Goal: Information Seeking & Learning: Learn about a topic

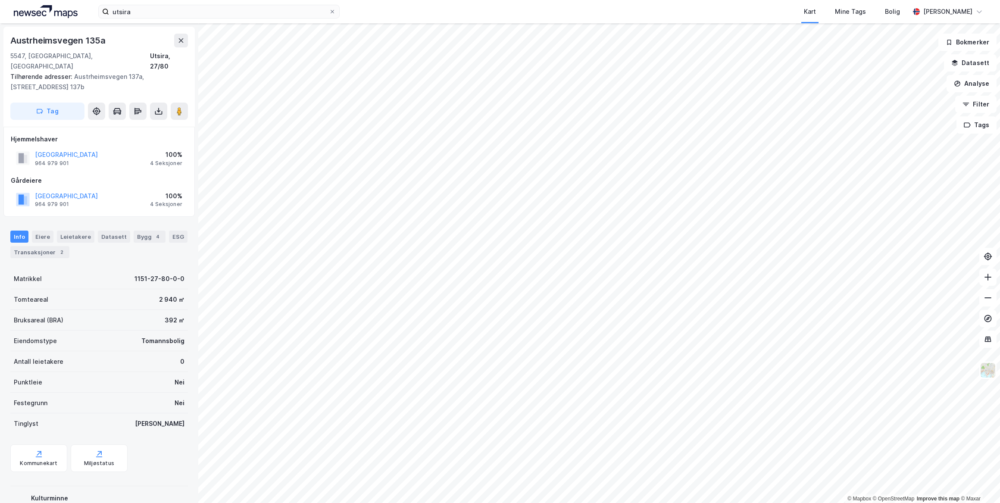
scroll to position [22, 0]
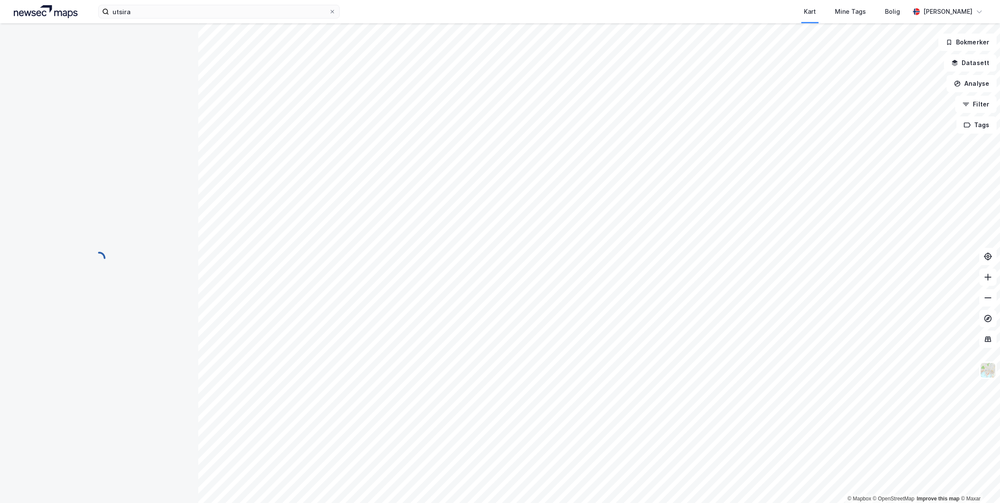
scroll to position [22, 0]
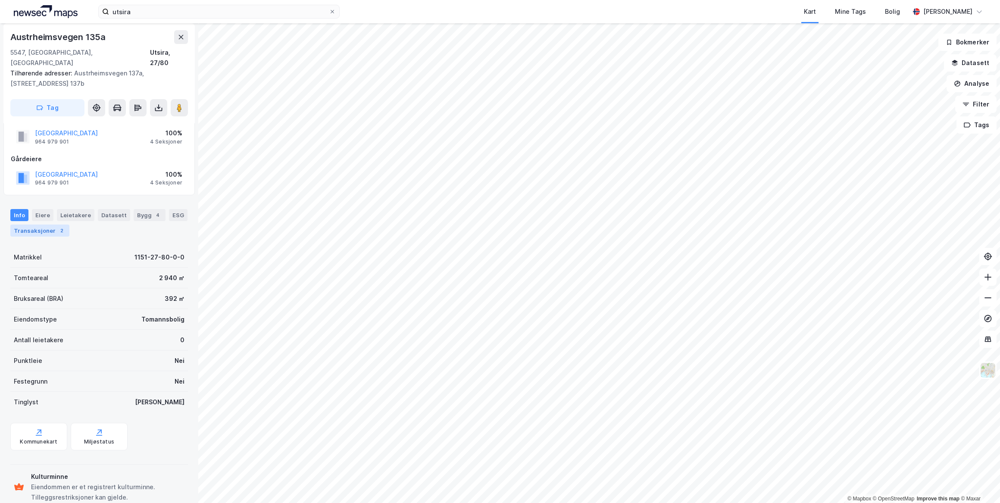
click at [61, 226] on div "2" at bounding box center [61, 230] width 9 height 9
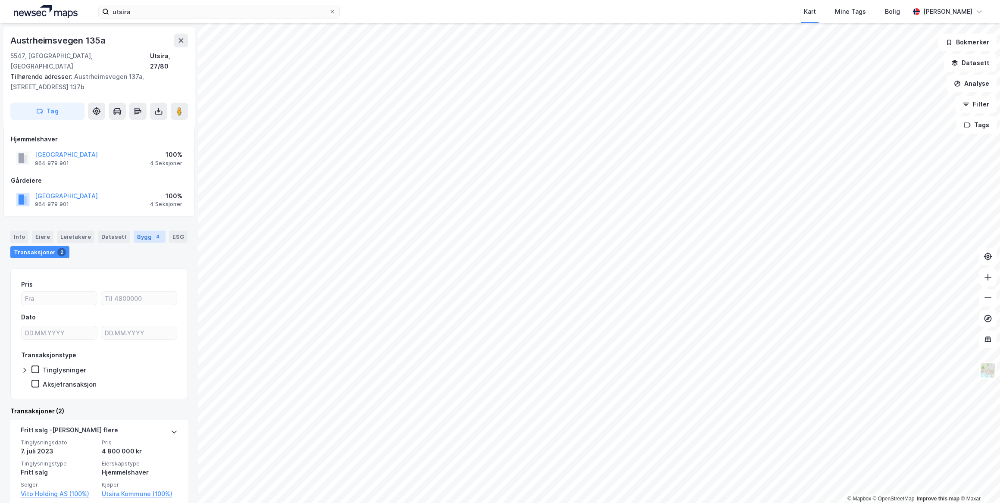
click at [141, 231] on div "Bygg 4" at bounding box center [150, 237] width 32 height 12
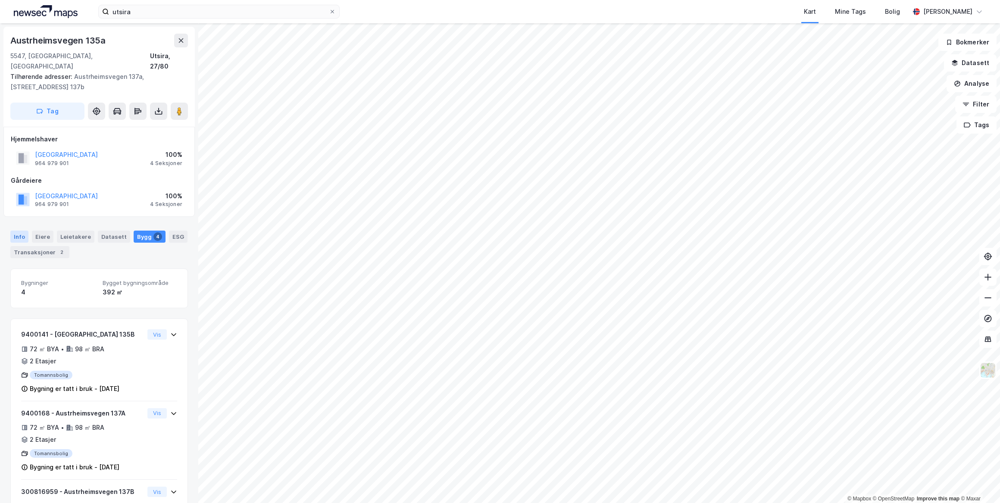
drag, startPoint x: 21, startPoint y: 224, endPoint x: 63, endPoint y: 248, distance: 48.1
click at [21, 231] on div "Info" at bounding box center [19, 237] width 18 height 12
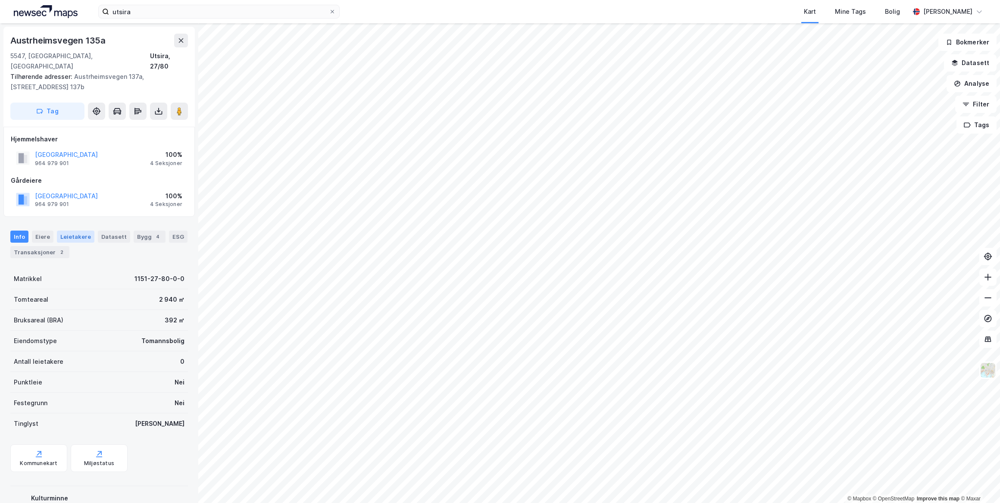
click at [69, 231] on div "Leietakere" at bounding box center [76, 237] width 38 height 12
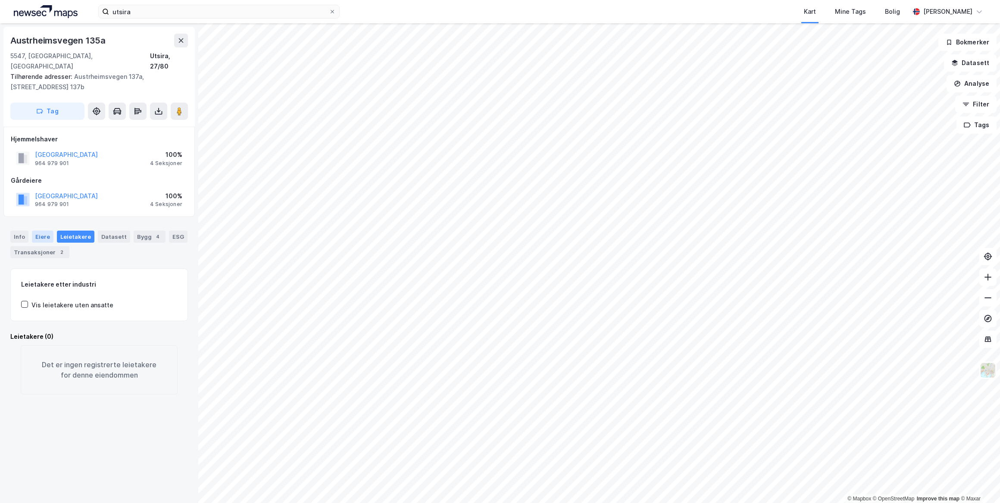
click at [41, 231] on div "Eiere" at bounding box center [43, 237] width 22 height 12
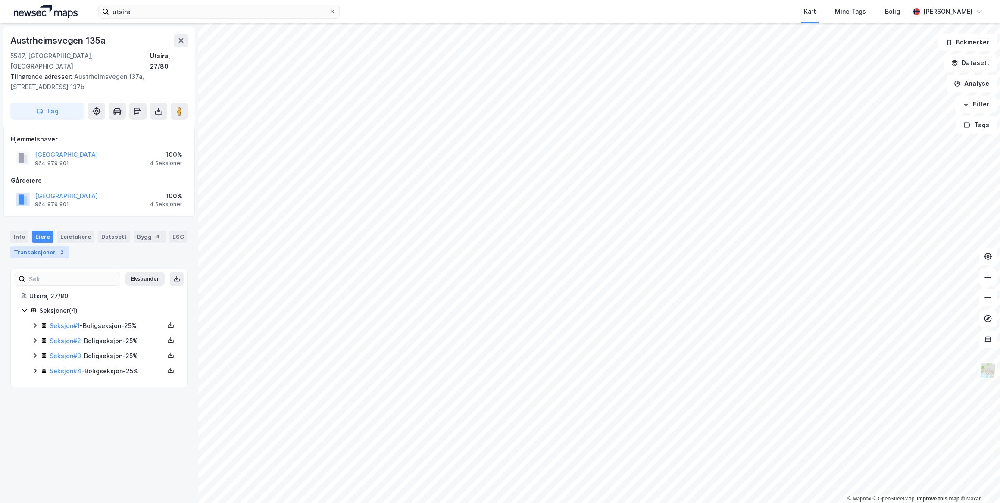
click at [50, 246] on div "Transaksjoner 2" at bounding box center [39, 252] width 59 height 12
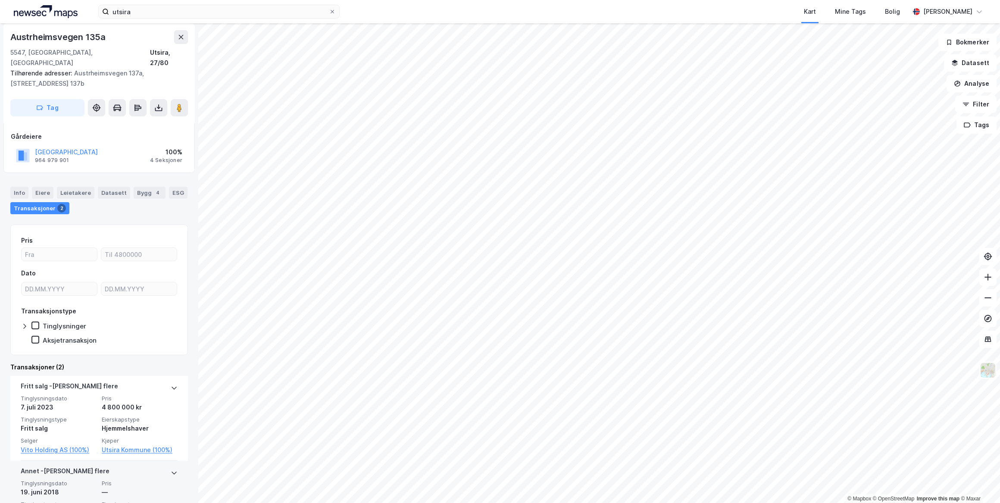
scroll to position [96, 0]
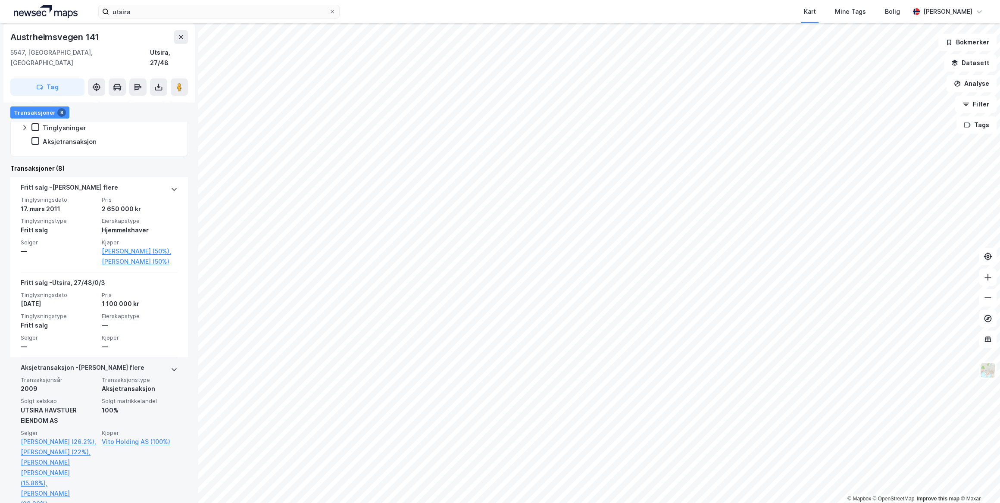
scroll to position [196, 0]
click at [145, 439] on link "Vito Holding AS (100%)" at bounding box center [140, 441] width 76 height 10
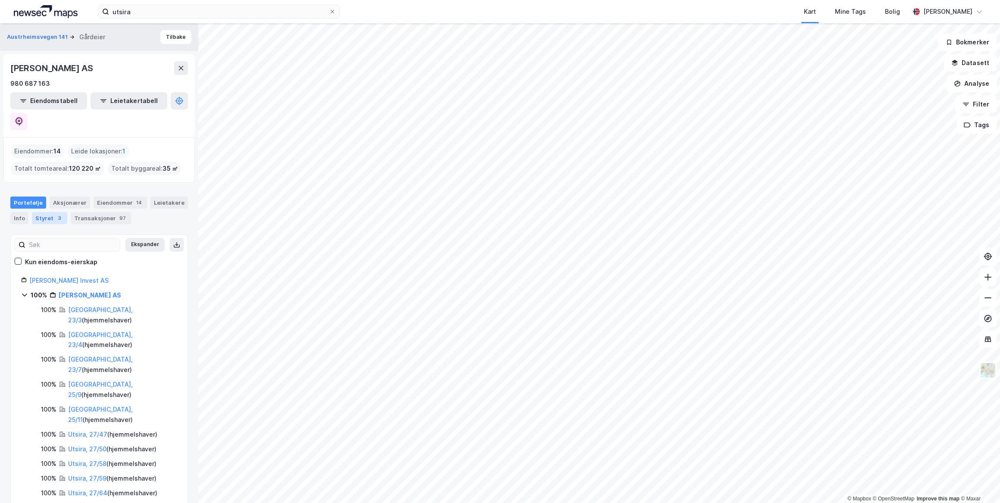
click at [59, 214] on div "3" at bounding box center [59, 218] width 9 height 9
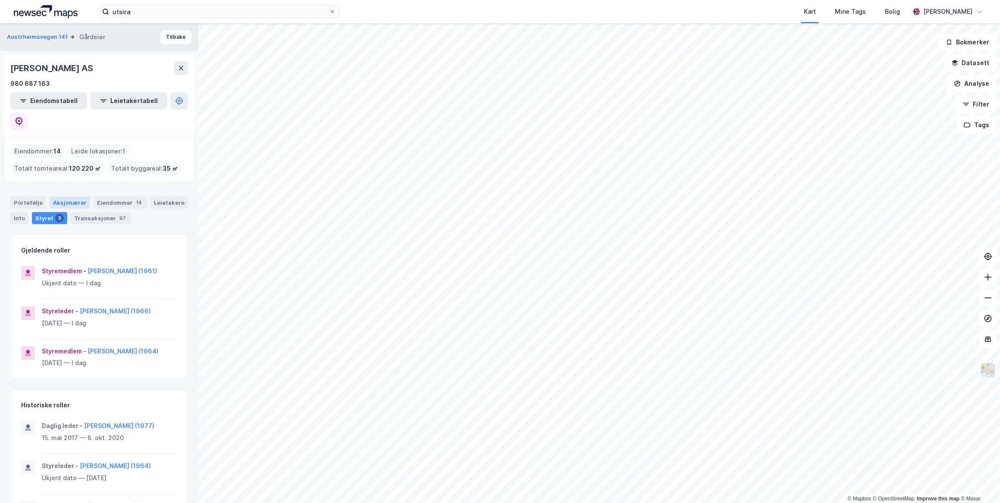
click at [73, 197] on div "Aksjonærer" at bounding box center [70, 203] width 41 height 12
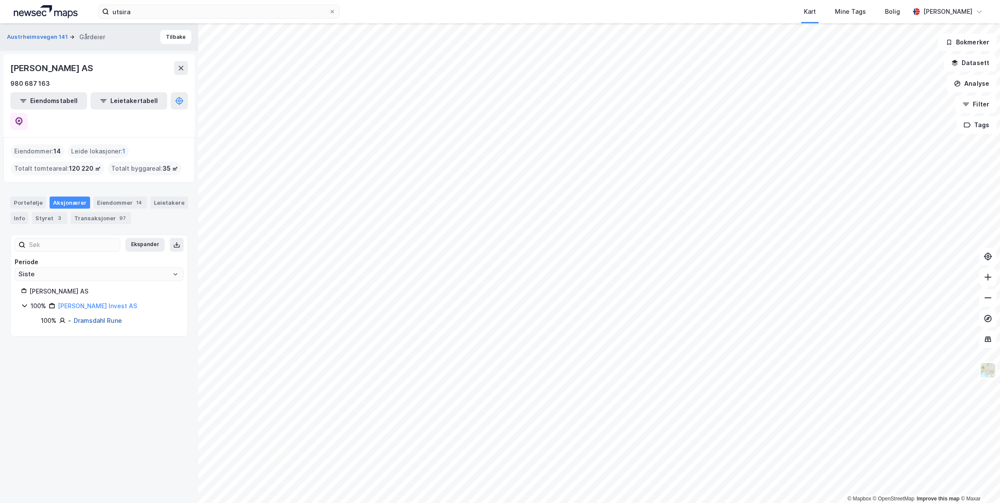
click at [113, 317] on link "Dramsdahl Rune" at bounding box center [98, 320] width 48 height 7
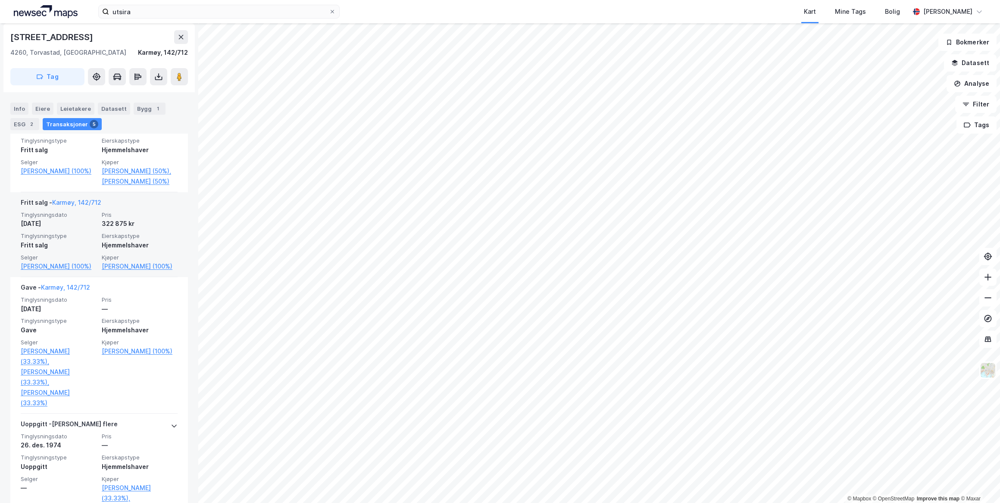
scroll to position [375, 0]
